Goal: Navigation & Orientation: Understand site structure

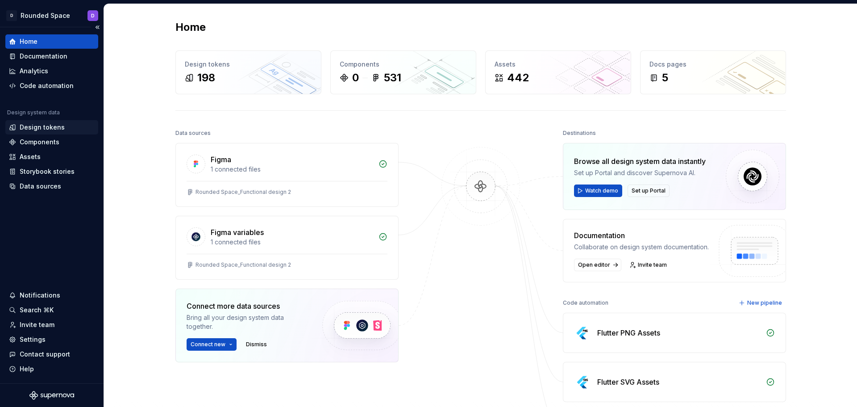
click at [55, 129] on div "Design tokens" at bounding box center [42, 127] width 45 height 9
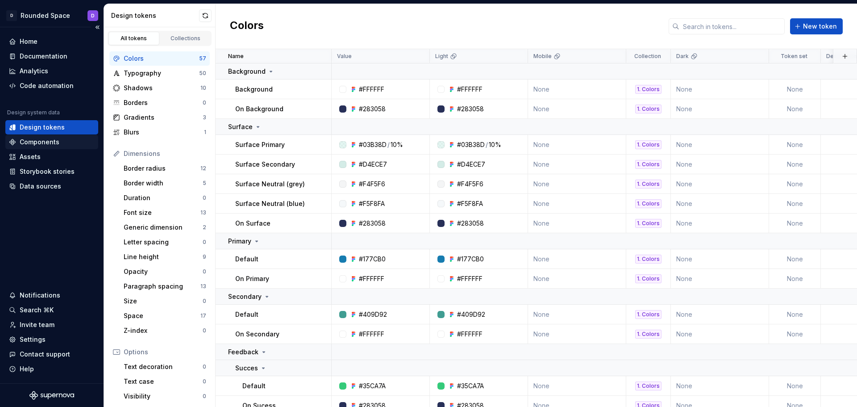
click at [55, 143] on div "Components" at bounding box center [40, 142] width 40 height 9
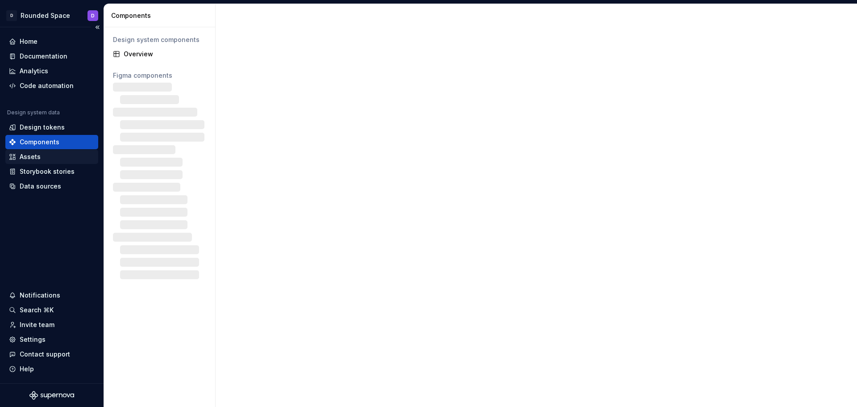
click at [45, 154] on div "Assets" at bounding box center [52, 156] width 86 height 9
click at [35, 157] on div "Assets" at bounding box center [30, 156] width 21 height 9
click at [27, 41] on div "Home" at bounding box center [29, 41] width 18 height 9
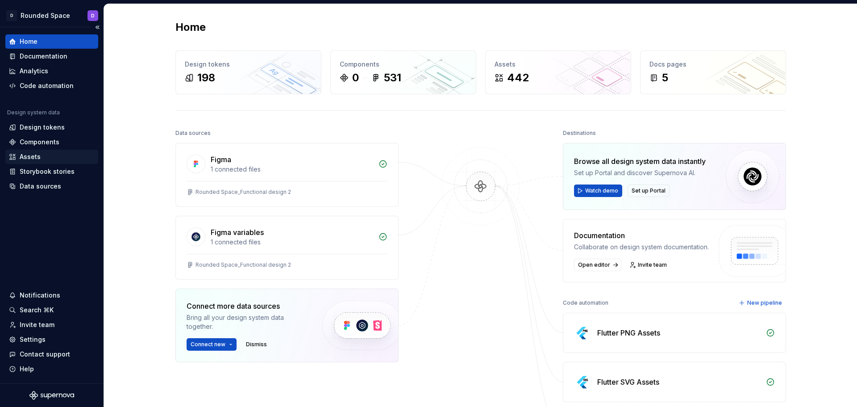
click at [35, 159] on div "Assets" at bounding box center [30, 156] width 21 height 9
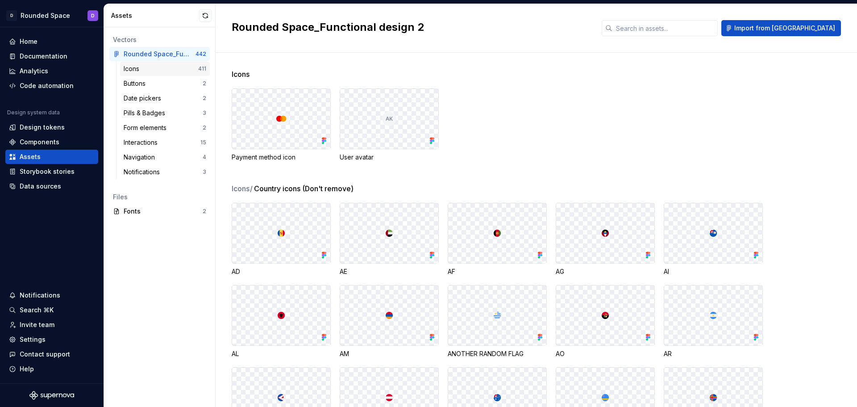
click at [170, 71] on div "Icons" at bounding box center [161, 68] width 75 height 9
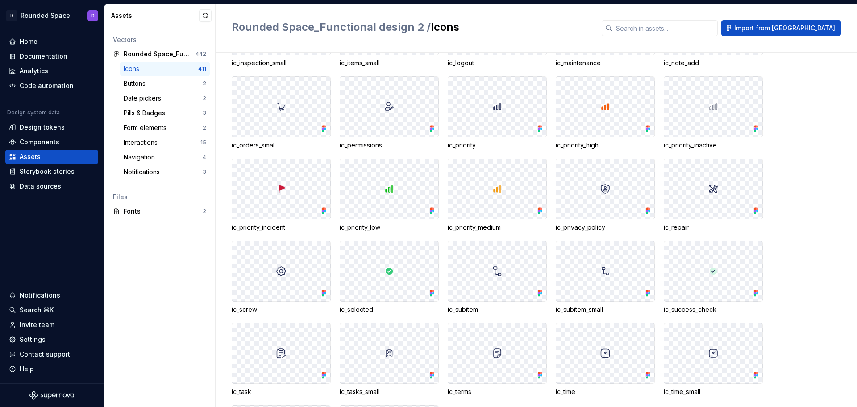
scroll to position [4644, 0]
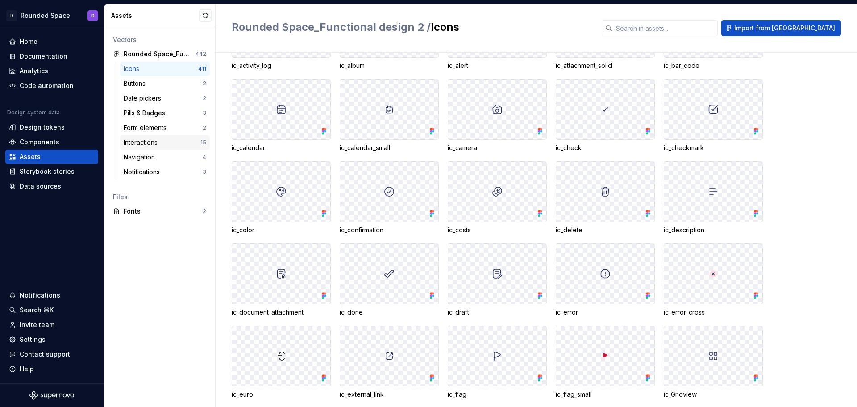
click at [173, 141] on div "Interactions" at bounding box center [162, 142] width 77 height 9
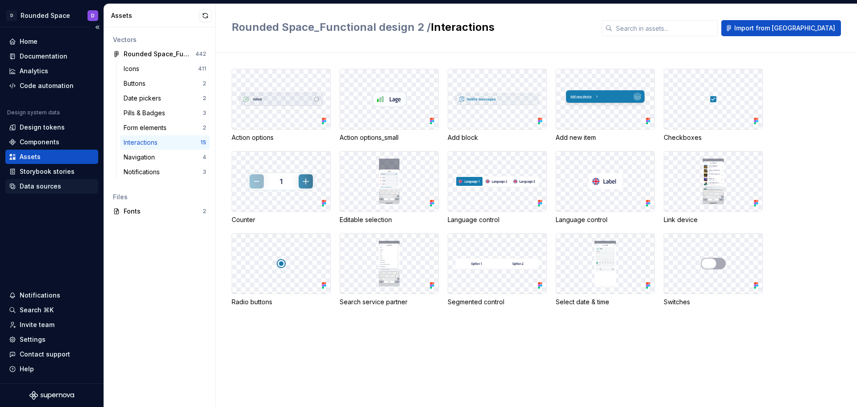
click at [59, 188] on div "Data sources" at bounding box center [52, 186] width 86 height 9
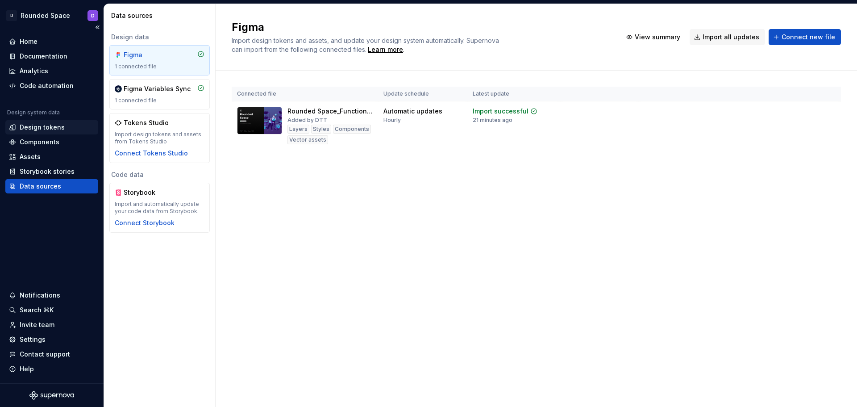
click at [41, 124] on div "Design tokens" at bounding box center [42, 127] width 45 height 9
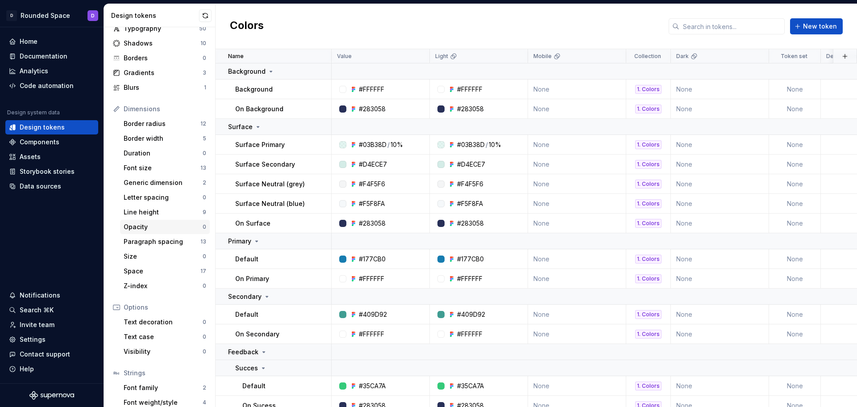
scroll to position [82, 0]
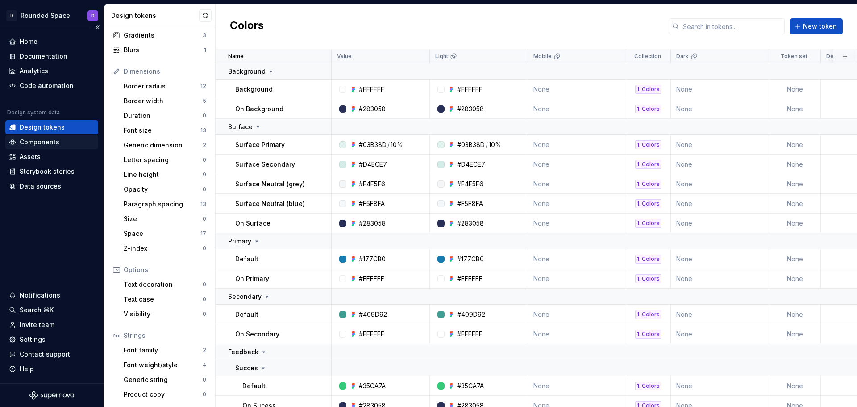
click at [52, 143] on div "Components" at bounding box center [40, 142] width 40 height 9
